Goal: Information Seeking & Learning: Understand process/instructions

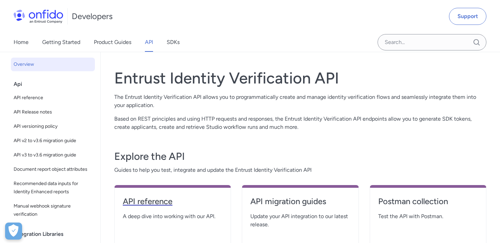
click at [157, 206] on h4 "API reference" at bounding box center [173, 201] width 100 height 11
select select "http"
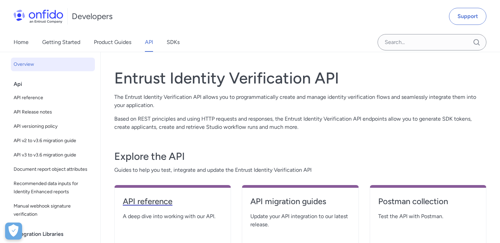
select select "http"
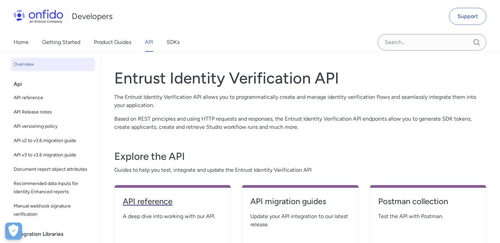
select select "http"
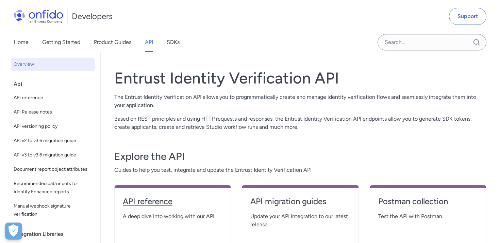
select select "http"
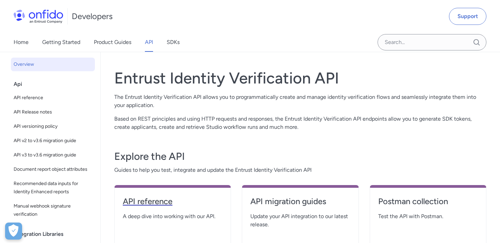
select select "http"
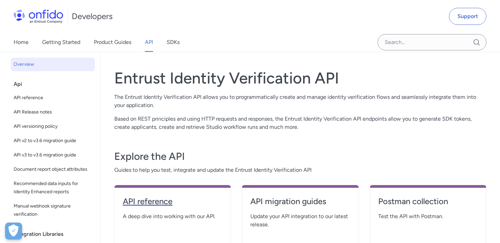
select select "http"
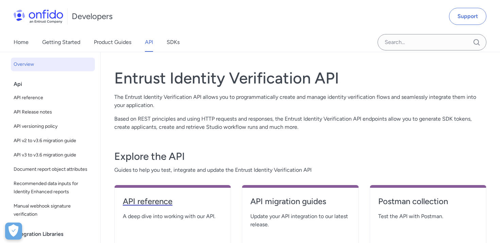
select select "http"
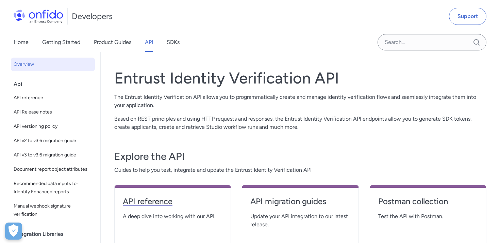
select select "http"
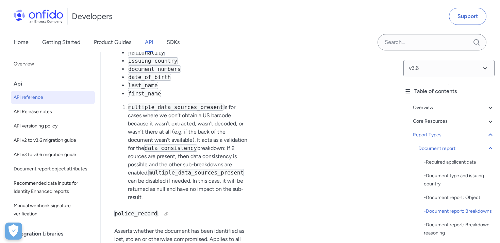
scroll to position [32024, 0]
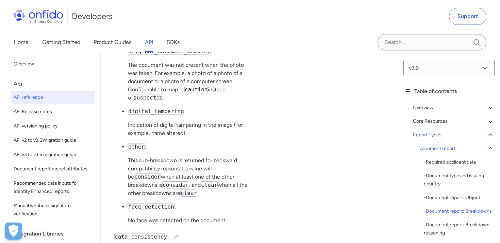
click at [237, 26] on div "Developers Support" at bounding box center [250, 16] width 500 height 33
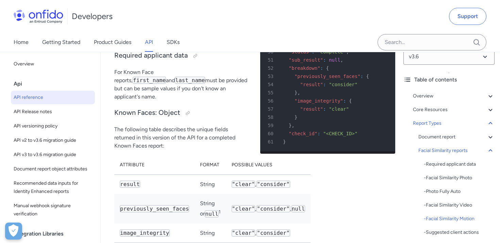
scroll to position [11, 0]
click at [448, 138] on div "Document report" at bounding box center [456, 137] width 76 height 8
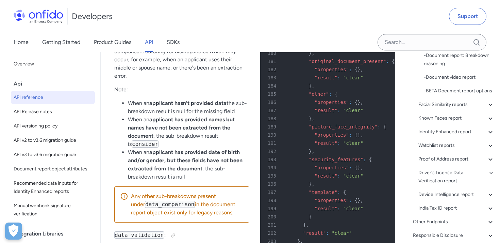
scroll to position [198, 0]
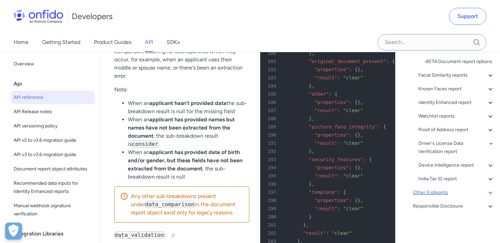
click at [492, 192] on icon at bounding box center [490, 192] width 4 height 2
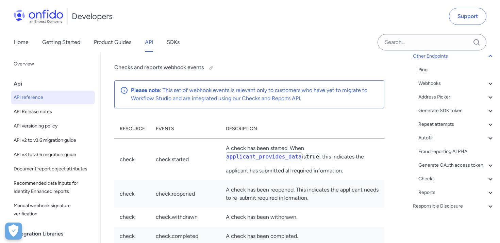
scroll to position [92, 0]
click at [492, 188] on icon at bounding box center [490, 192] width 8 height 8
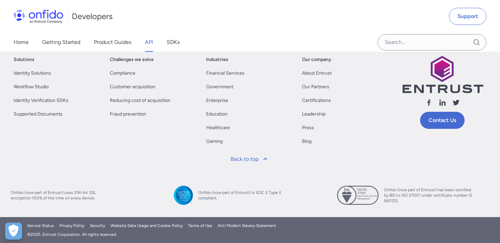
scroll to position [201, 0]
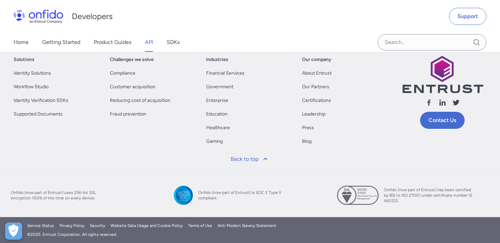
click at [455, 12] on div "Responsible Disclosure" at bounding box center [454, 8] width 82 height 8
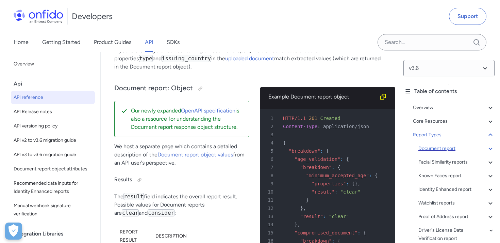
click at [446, 148] on div "Document report" at bounding box center [456, 148] width 76 height 8
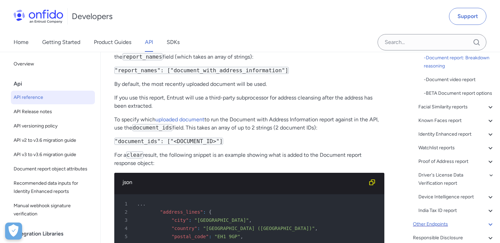
scroll to position [34624, 0]
